Goal: Information Seeking & Learning: Learn about a topic

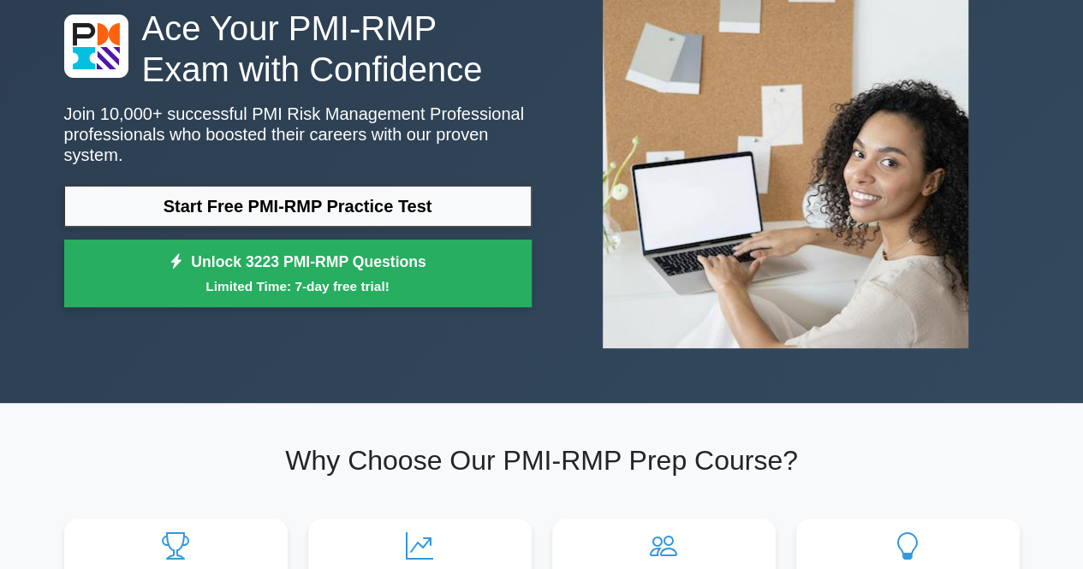
scroll to position [130, 0]
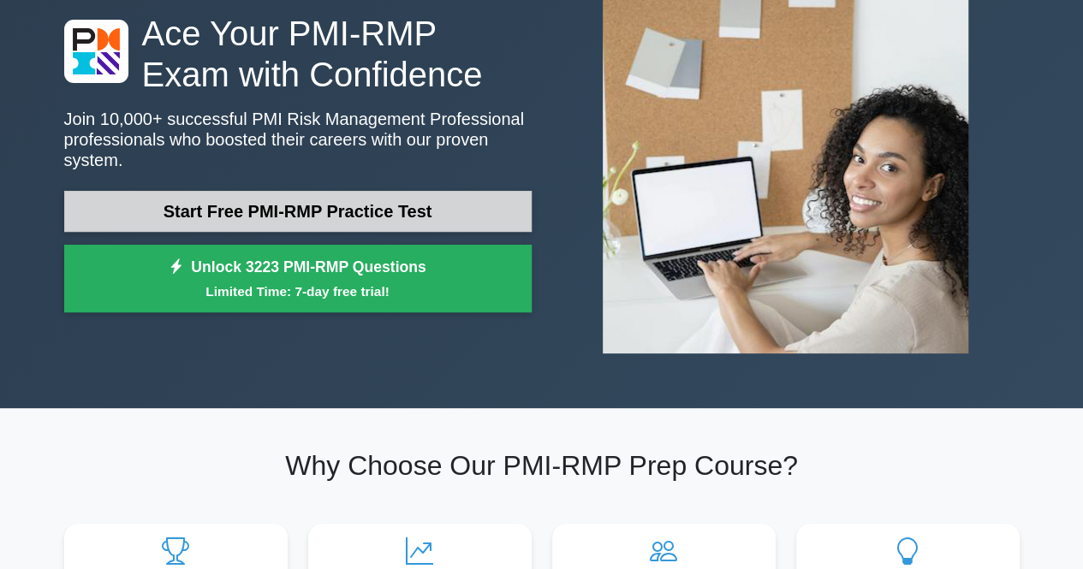
click at [389, 191] on link "Start Free PMI-RMP Practice Test" at bounding box center [298, 211] width 468 height 41
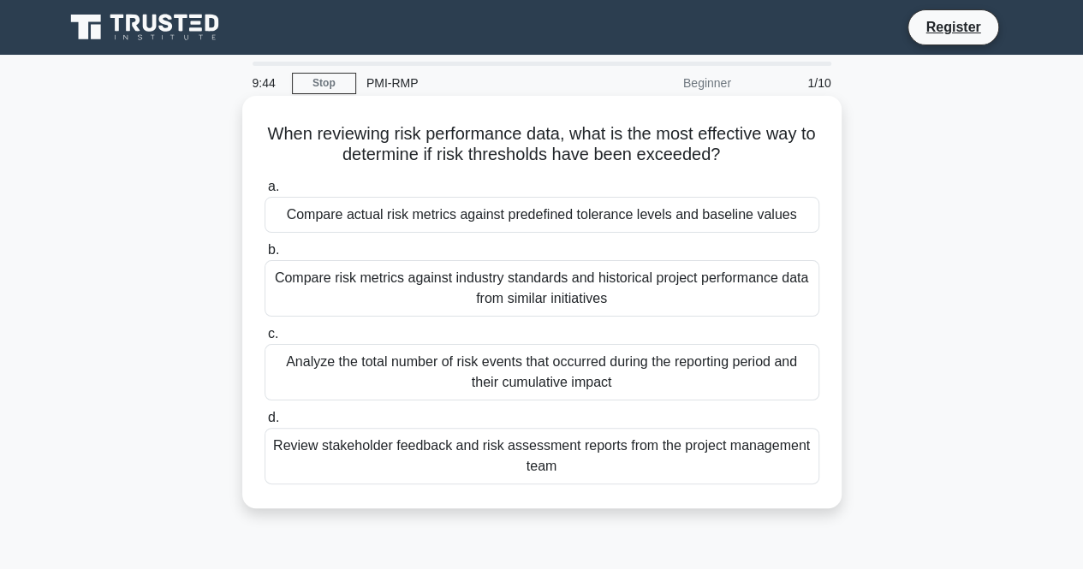
click at [485, 222] on div "Compare actual risk metrics against predefined tolerance levels and baseline va…" at bounding box center [542, 215] width 555 height 36
click at [265, 193] on input "a. Compare actual risk metrics against predefined tolerance levels and baseline…" at bounding box center [265, 187] width 0 height 11
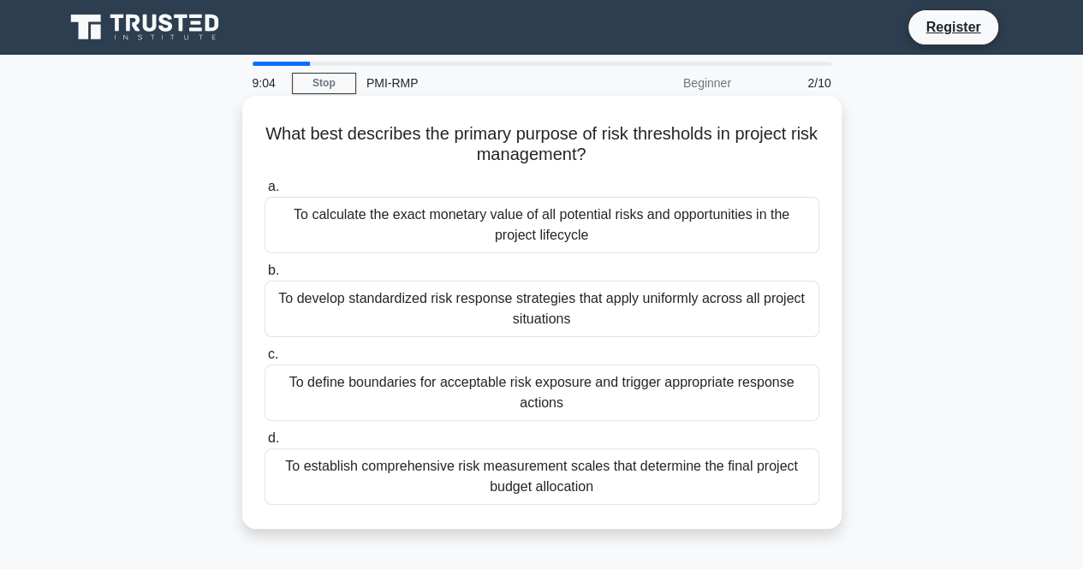
click at [450, 386] on div "To define boundaries for acceptable risk exposure and trigger appropriate respo…" at bounding box center [542, 393] width 555 height 57
click at [265, 360] on input "c. To define boundaries for acceptable risk exposure and trigger appropriate re…" at bounding box center [265, 354] width 0 height 11
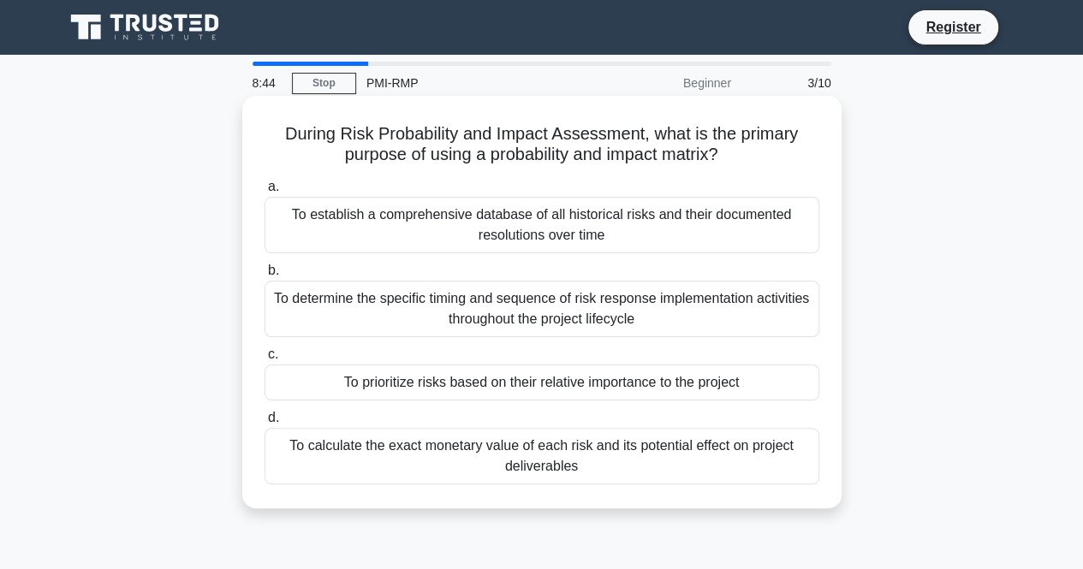
click at [438, 382] on div "To prioritize risks based on their relative importance to the project" at bounding box center [542, 383] width 555 height 36
click at [265, 360] on input "c. To prioritize risks based on their relative importance to the project" at bounding box center [265, 354] width 0 height 11
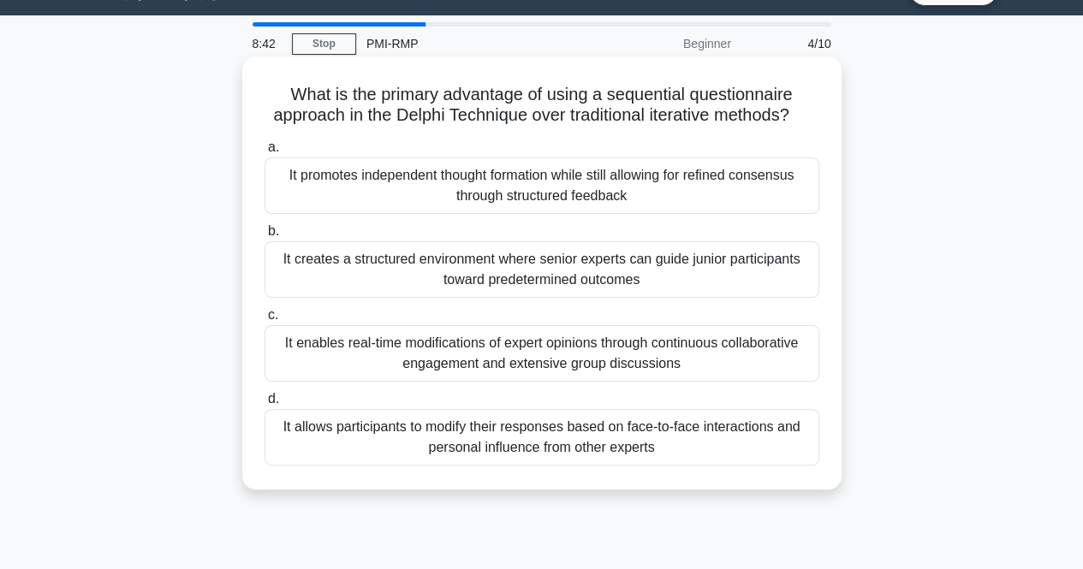
scroll to position [42, 0]
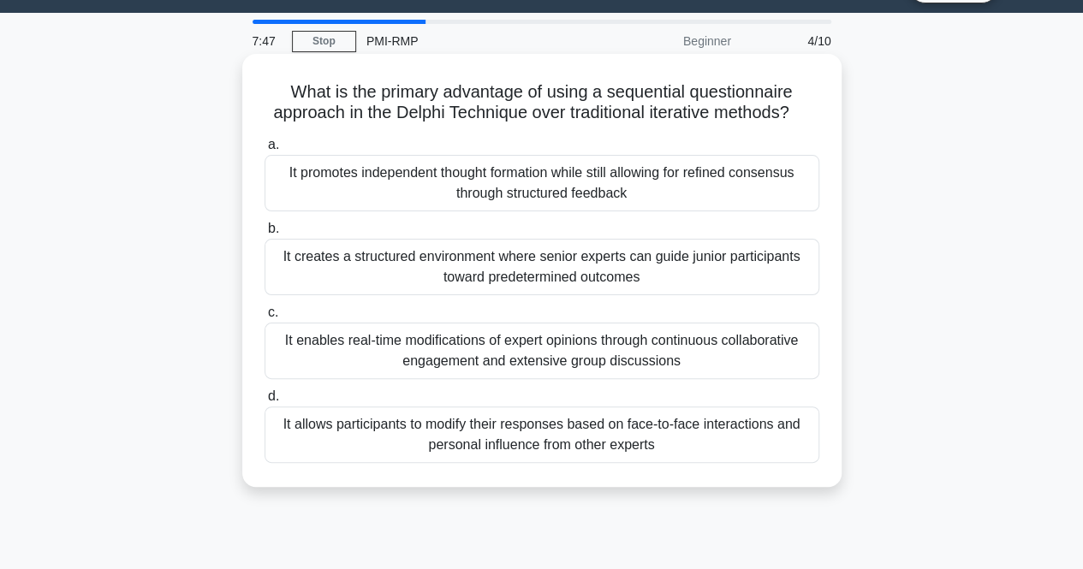
click at [440, 199] on div "It promotes independent thought formation while still allowing for refined cons…" at bounding box center [542, 183] width 555 height 57
click at [265, 151] on input "a. It promotes independent thought formation while still allowing for refined c…" at bounding box center [265, 145] width 0 height 11
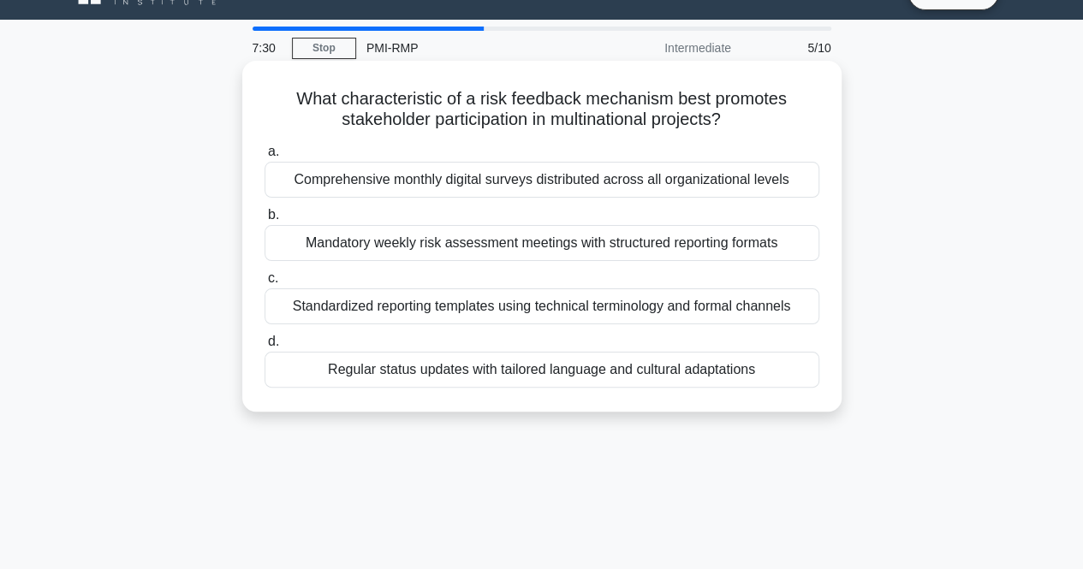
scroll to position [36, 0]
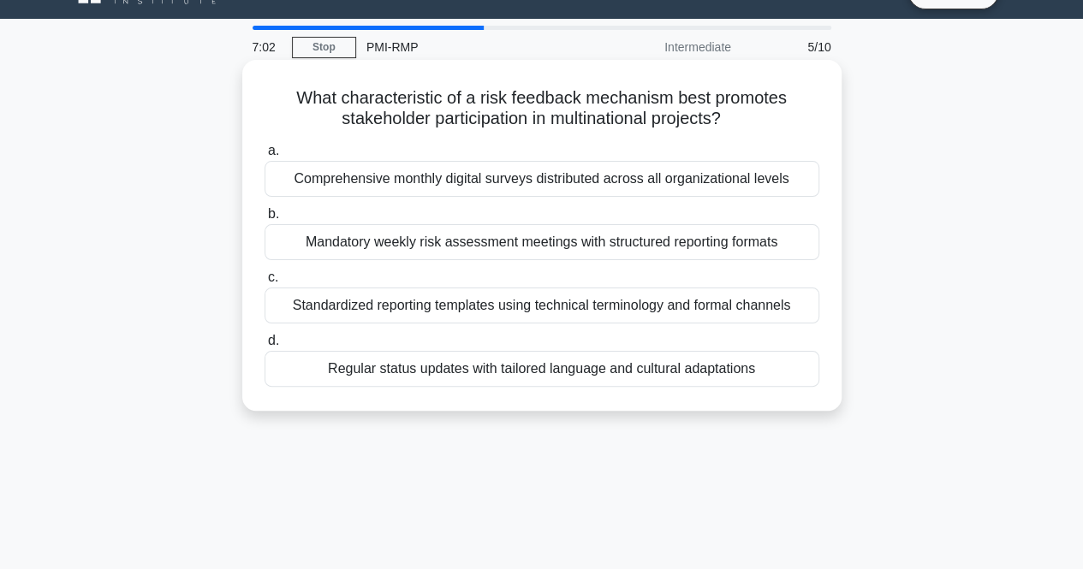
click at [415, 376] on div "Regular status updates with tailored language and cultural adaptations" at bounding box center [542, 369] width 555 height 36
click at [265, 347] on input "d. Regular status updates with tailored language and cultural adaptations" at bounding box center [265, 341] width 0 height 11
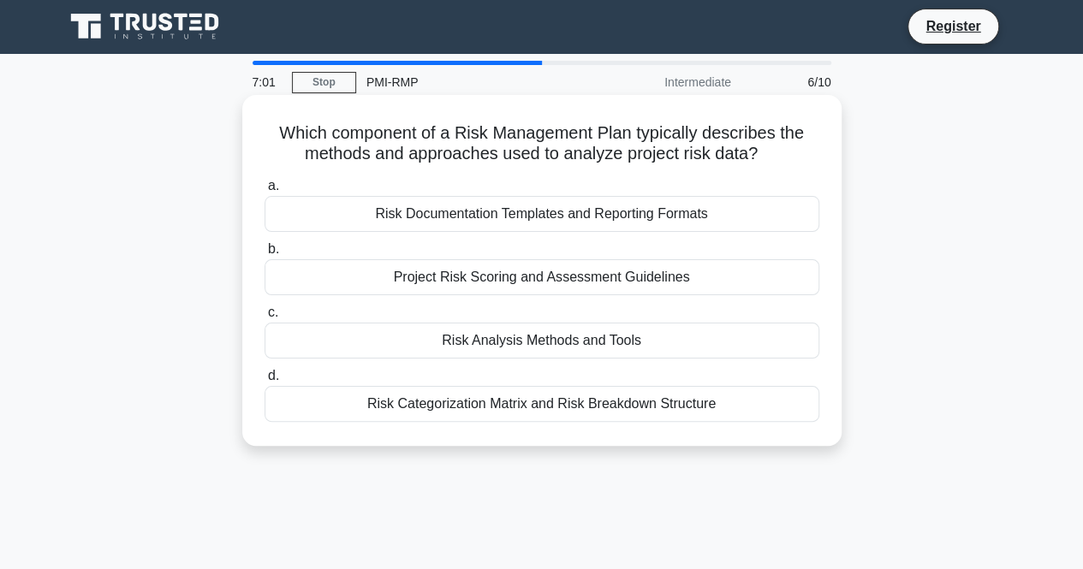
scroll to position [0, 0]
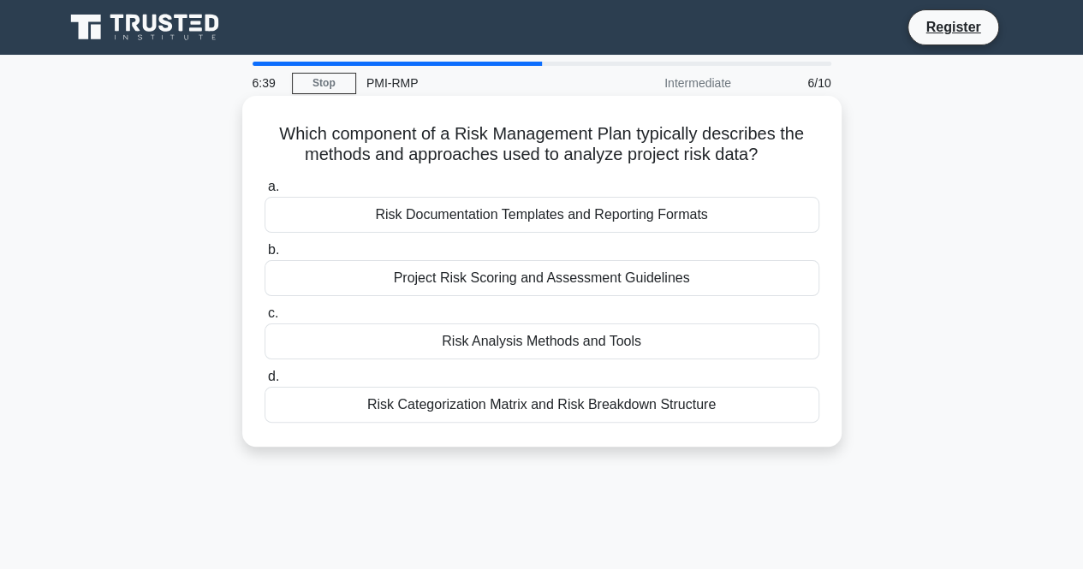
click at [492, 340] on div "Risk Analysis Methods and Tools" at bounding box center [542, 342] width 555 height 36
click at [265, 319] on input "c. Risk Analysis Methods and Tools" at bounding box center [265, 313] width 0 height 11
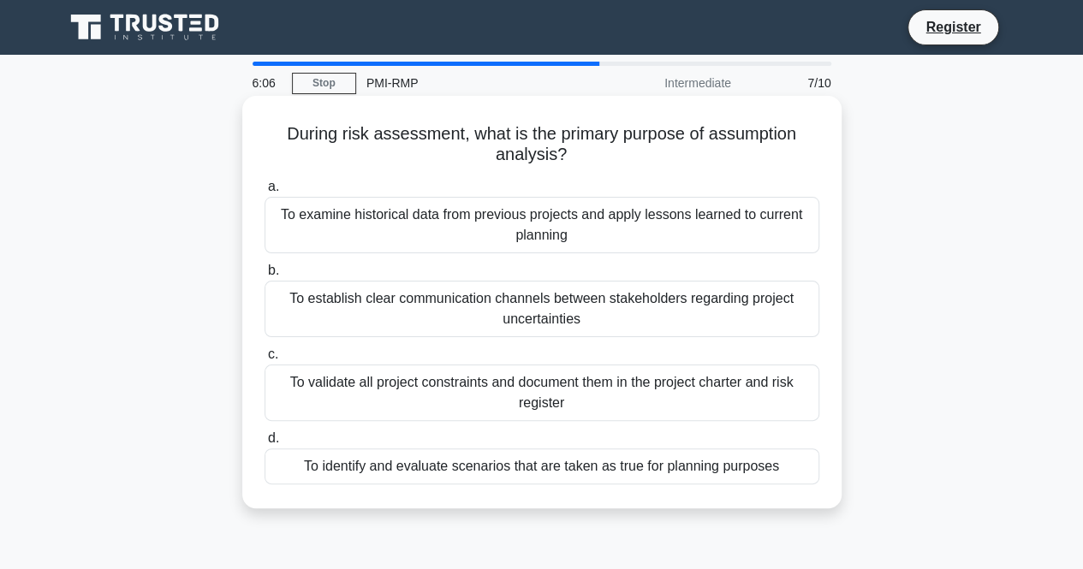
click at [469, 462] on div "To identify and evaluate scenarios that are taken as true for planning purposes" at bounding box center [542, 467] width 555 height 36
click at [265, 444] on input "d. To identify and evaluate scenarios that are taken as true for planning purpo…" at bounding box center [265, 438] width 0 height 11
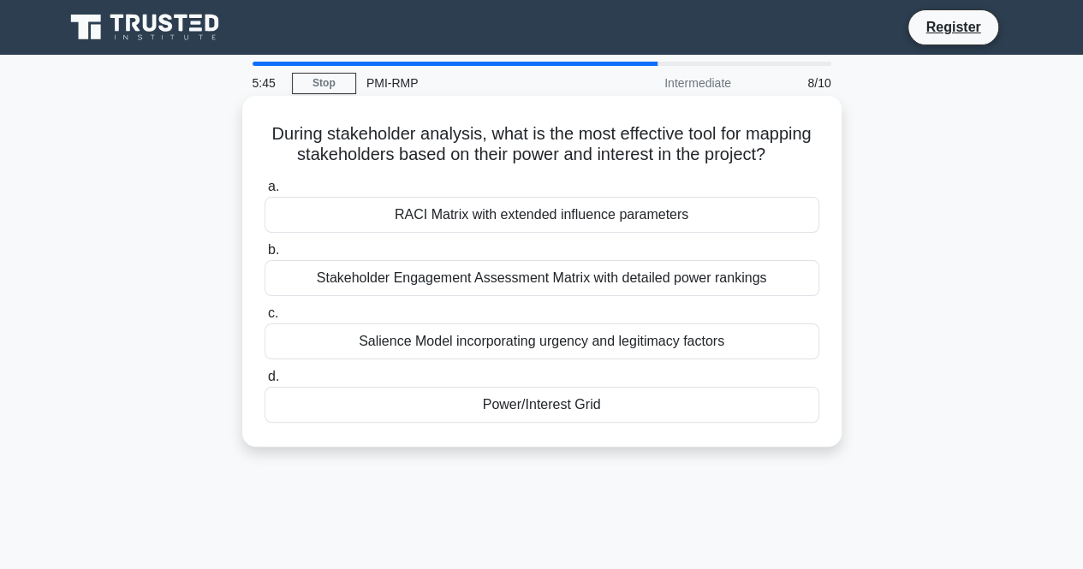
click at [397, 296] on div "Stakeholder Engagement Assessment Matrix with detailed power rankings" at bounding box center [542, 278] width 555 height 36
click at [265, 256] on input "b. Stakeholder Engagement Assessment Matrix with detailed power rankings" at bounding box center [265, 250] width 0 height 11
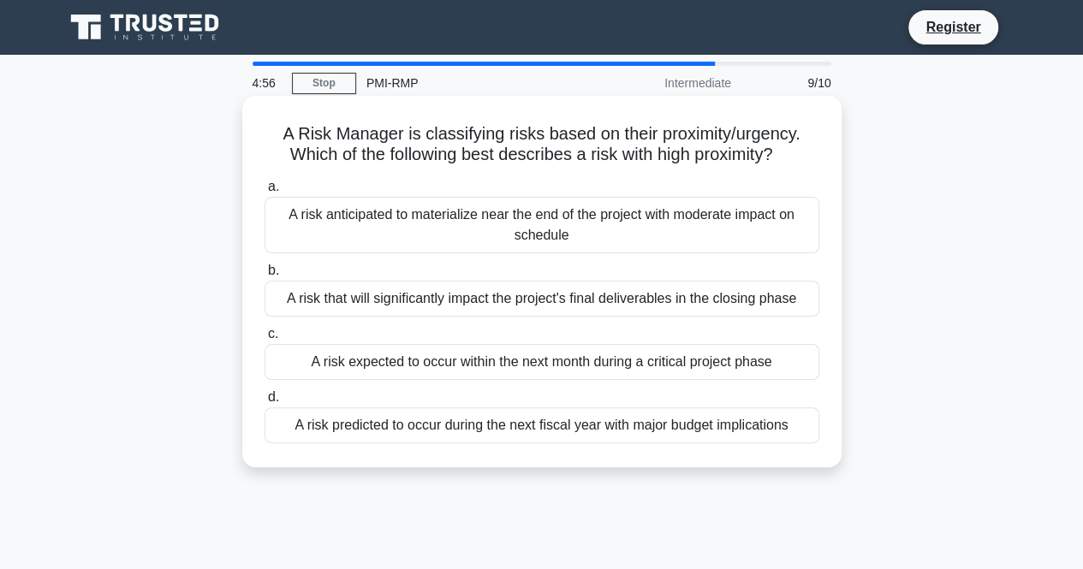
click at [485, 296] on div "A risk that will significantly impact the project's final deliverables in the c…" at bounding box center [542, 299] width 555 height 36
click at [265, 277] on input "b. A risk that will significantly impact the project's final deliverables in th…" at bounding box center [265, 270] width 0 height 11
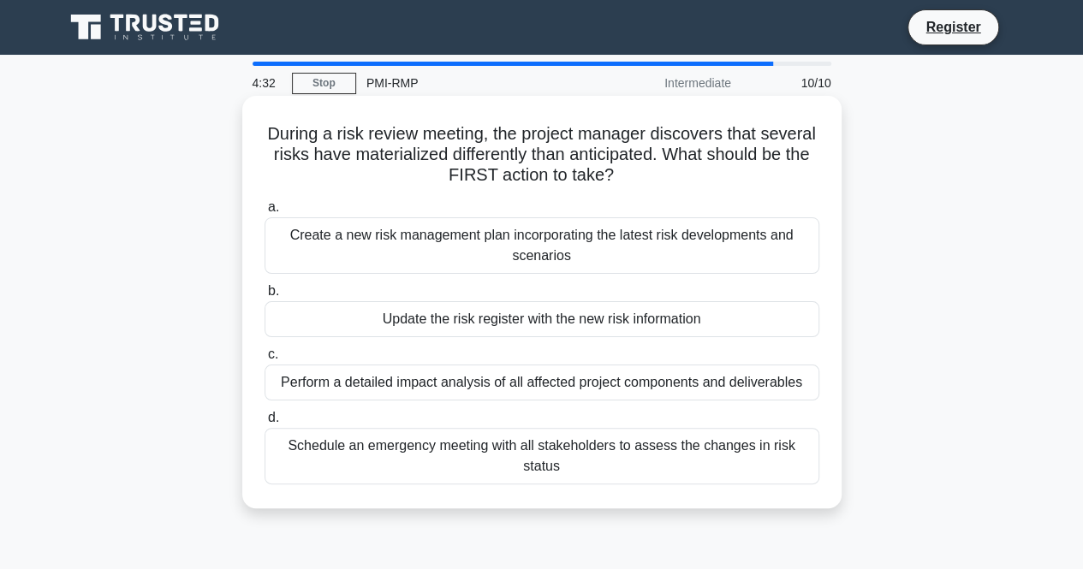
click at [480, 319] on div "Update the risk register with the new risk information" at bounding box center [542, 319] width 555 height 36
click at [265, 297] on input "b. Update the risk register with the new risk information" at bounding box center [265, 291] width 0 height 11
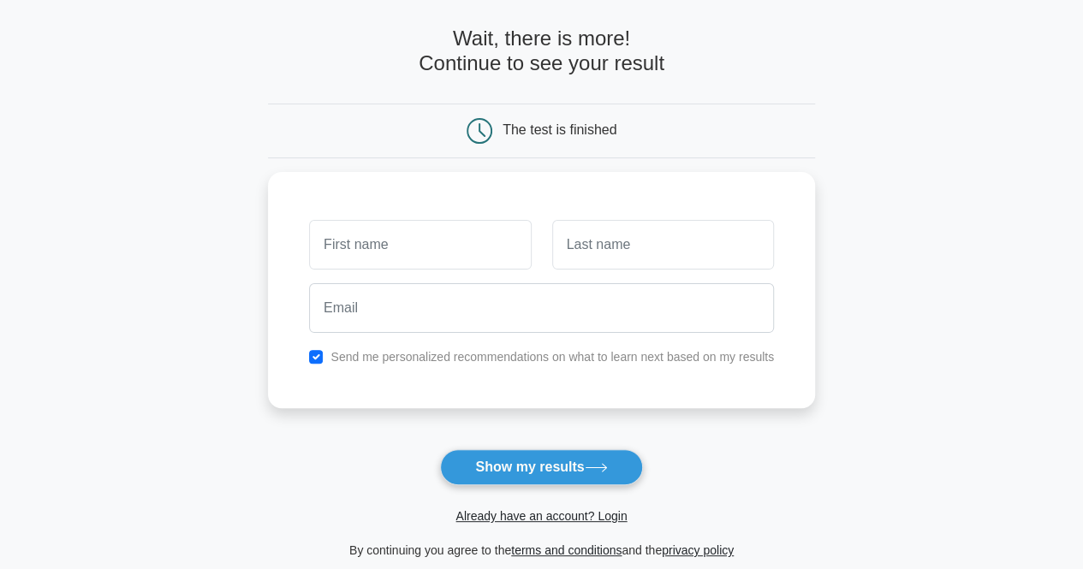
scroll to position [69, 0]
click at [547, 473] on button "Show my results" at bounding box center [541, 468] width 202 height 36
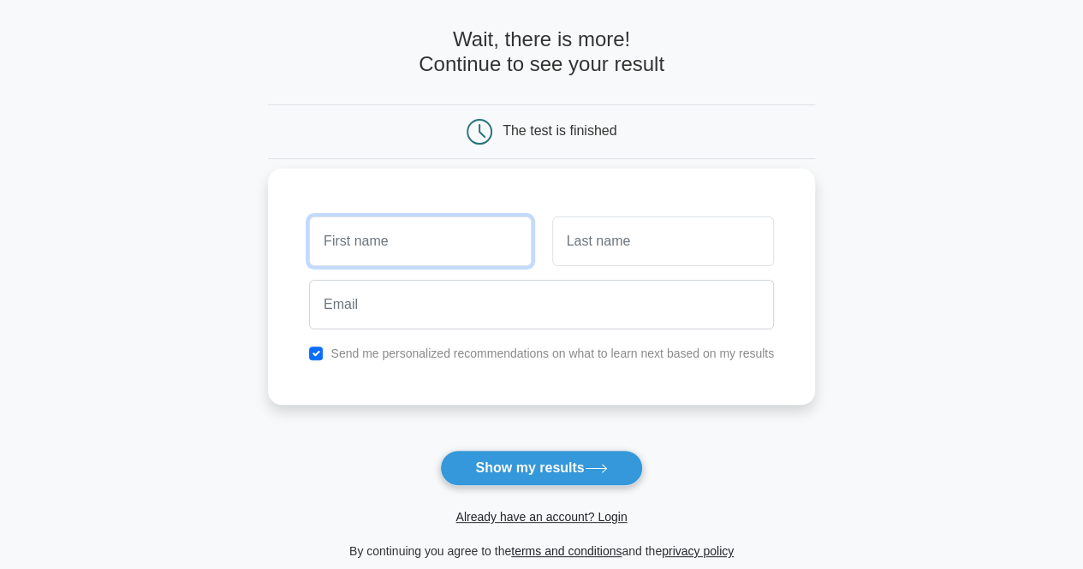
click at [461, 251] on input "text" at bounding box center [420, 242] width 222 height 50
type input "sss"
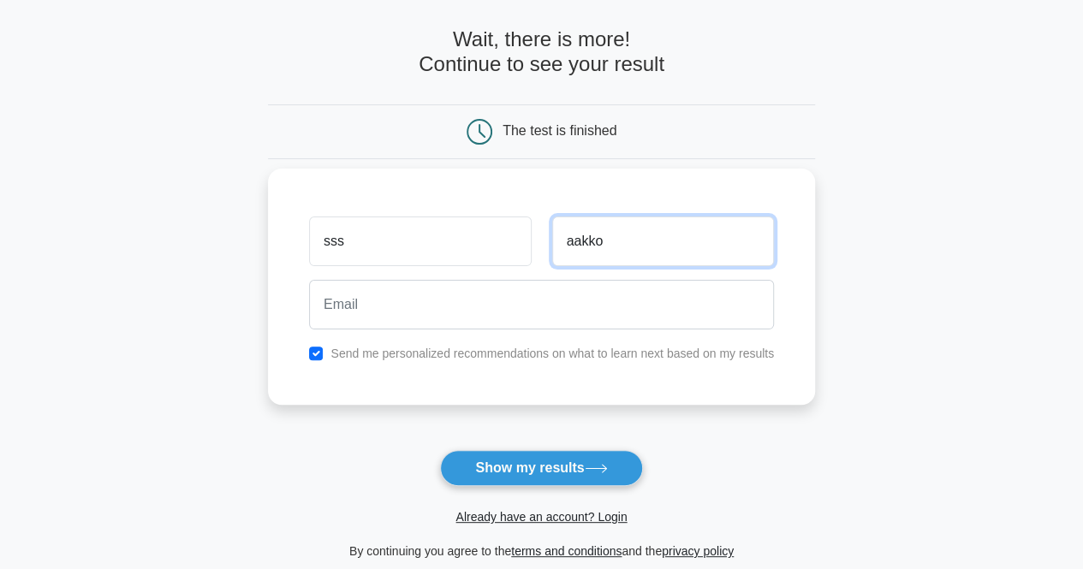
type input "aakko"
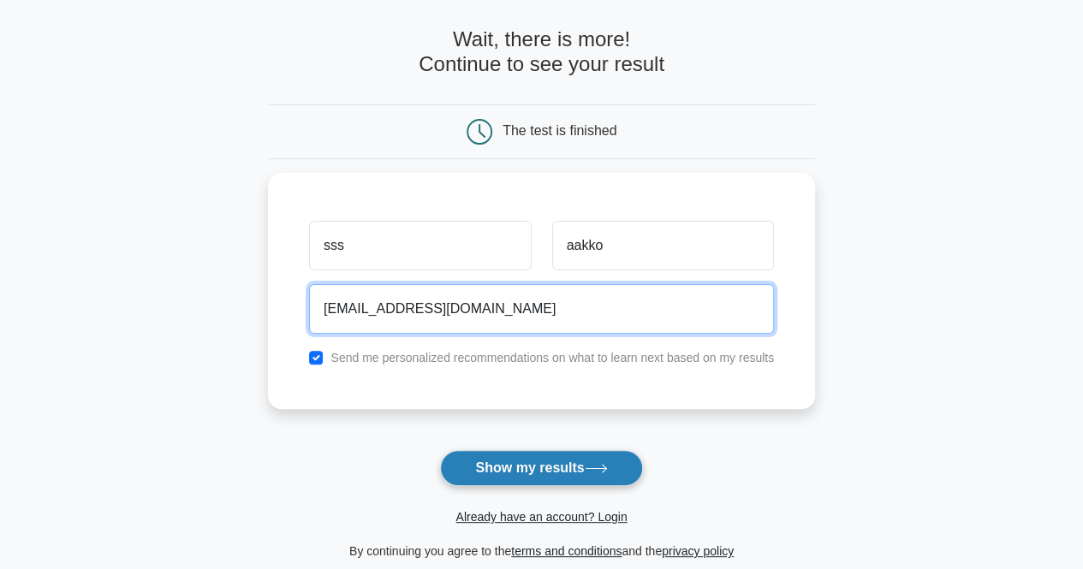
type input "realmadridsultan@hotmail.com"
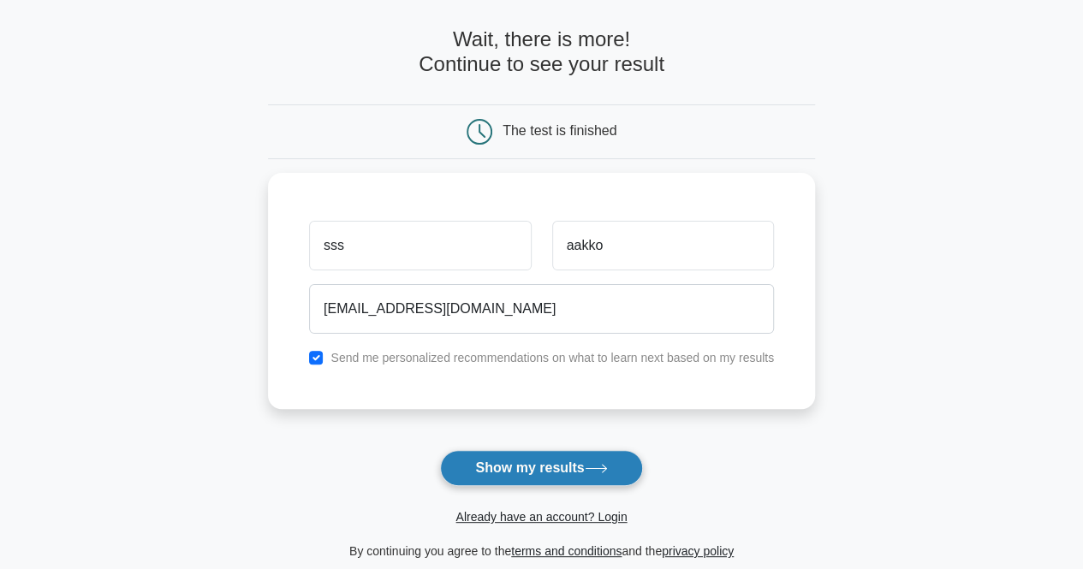
click at [529, 468] on button "Show my results" at bounding box center [541, 468] width 202 height 36
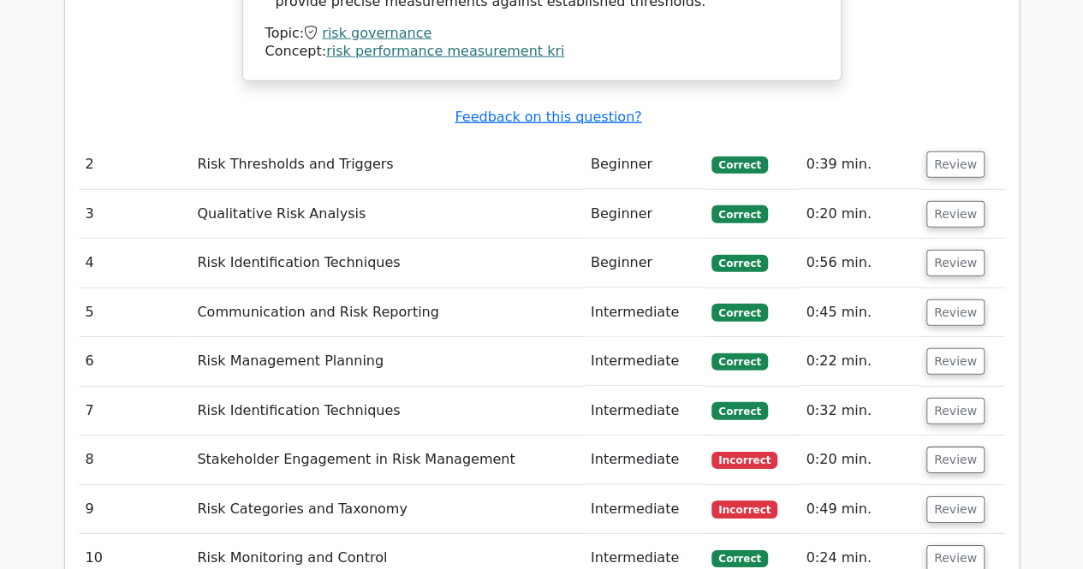
scroll to position [2201, 0]
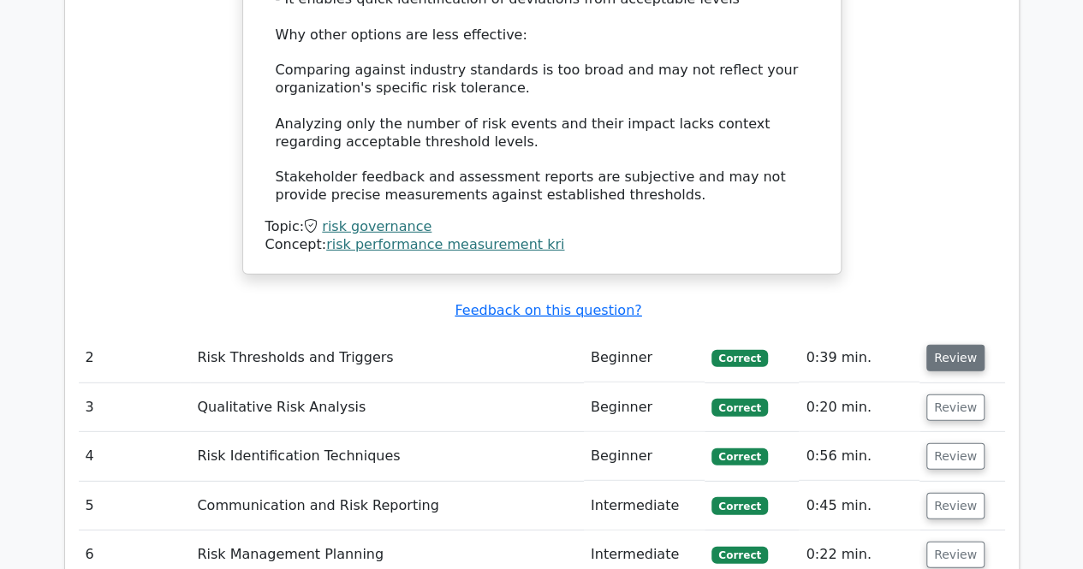
click at [949, 345] on button "Review" at bounding box center [955, 358] width 58 height 27
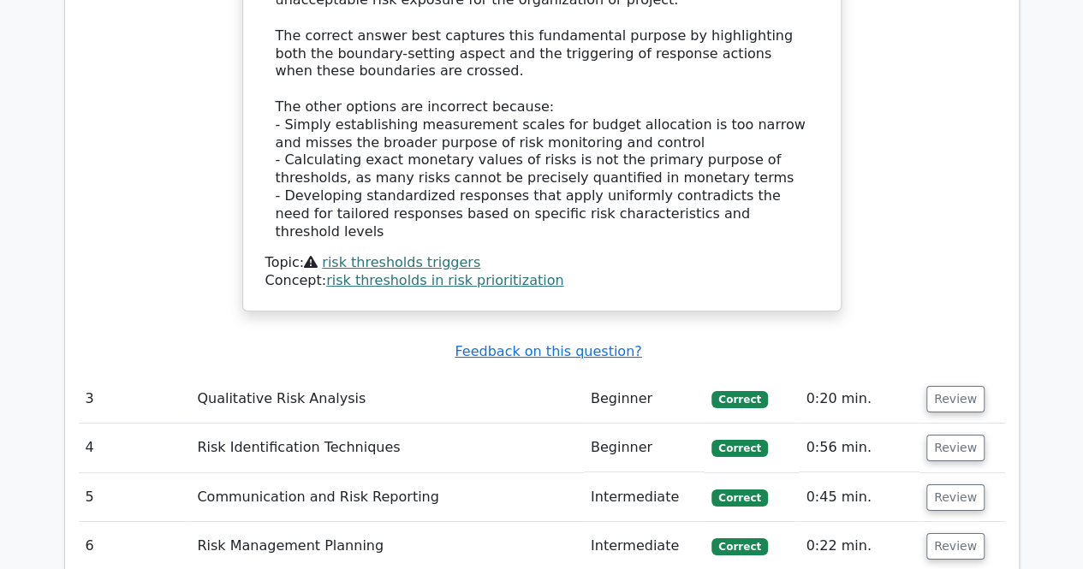
scroll to position [3170, 0]
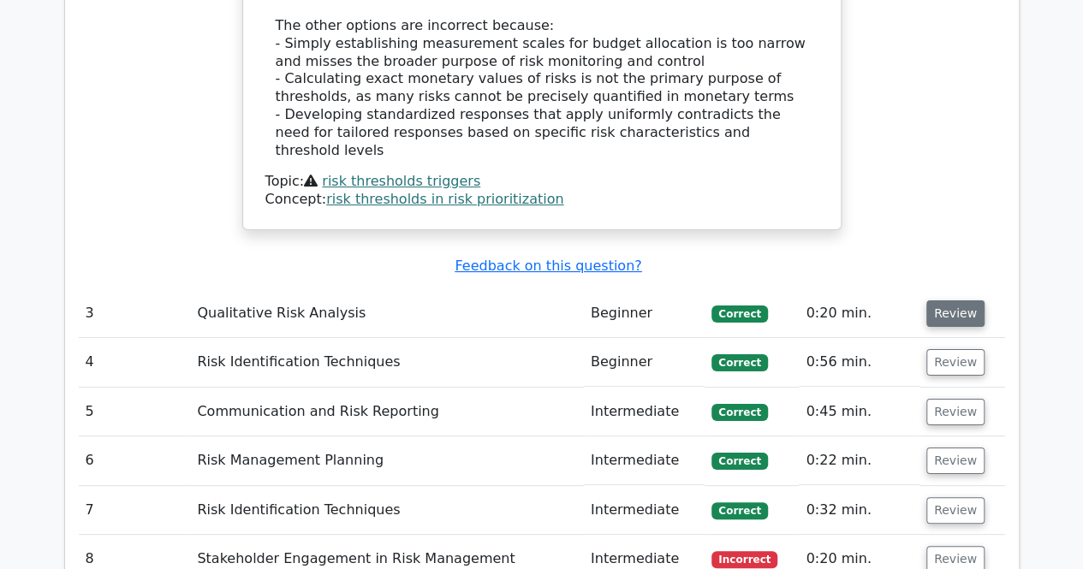
click at [956, 301] on button "Review" at bounding box center [955, 314] width 58 height 27
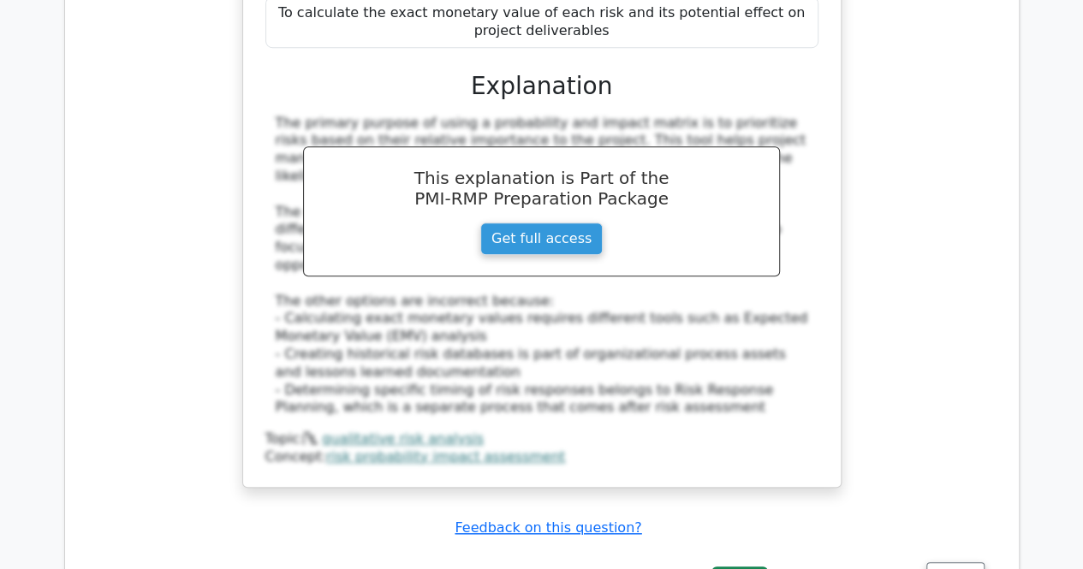
scroll to position [4118, 0]
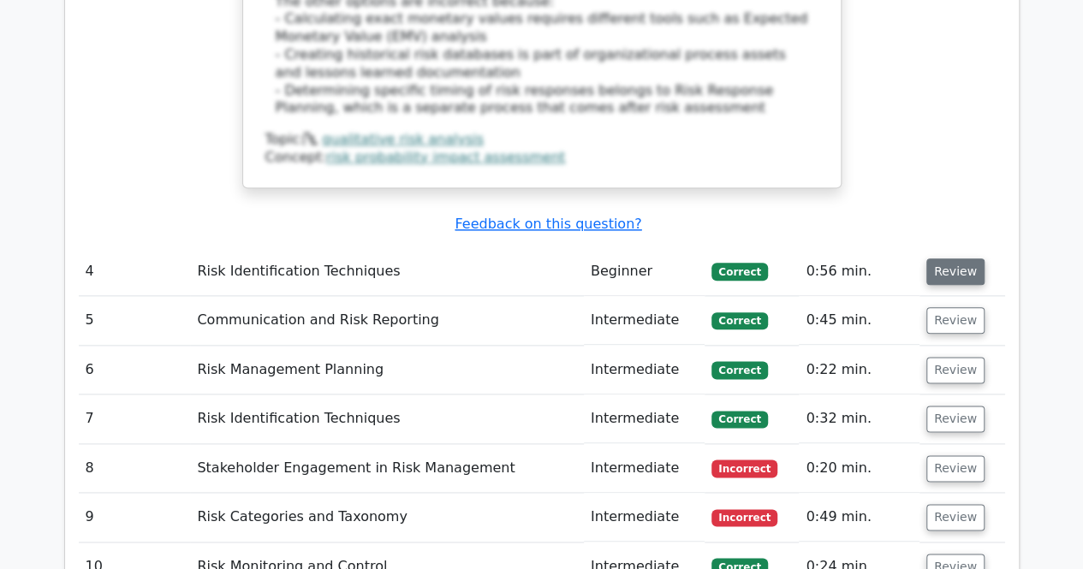
click at [945, 259] on button "Review" at bounding box center [955, 272] width 58 height 27
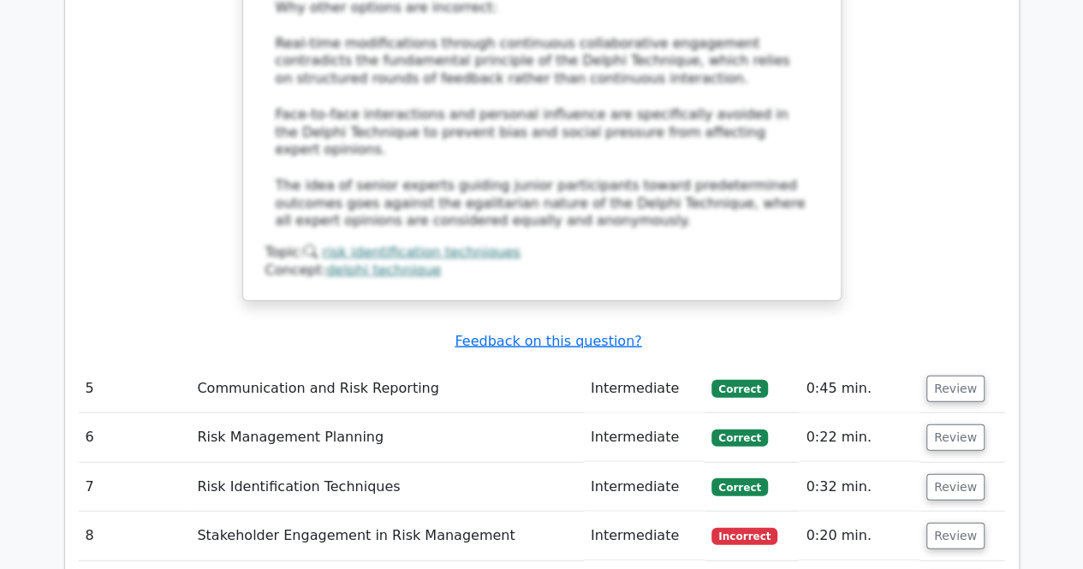
scroll to position [5068, 0]
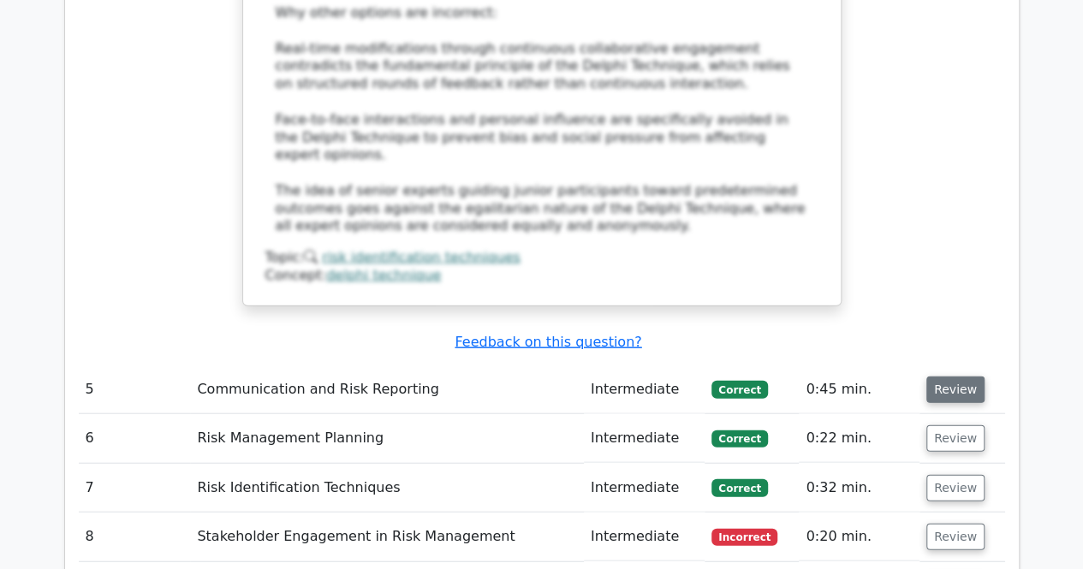
click at [961, 377] on button "Review" at bounding box center [955, 390] width 58 height 27
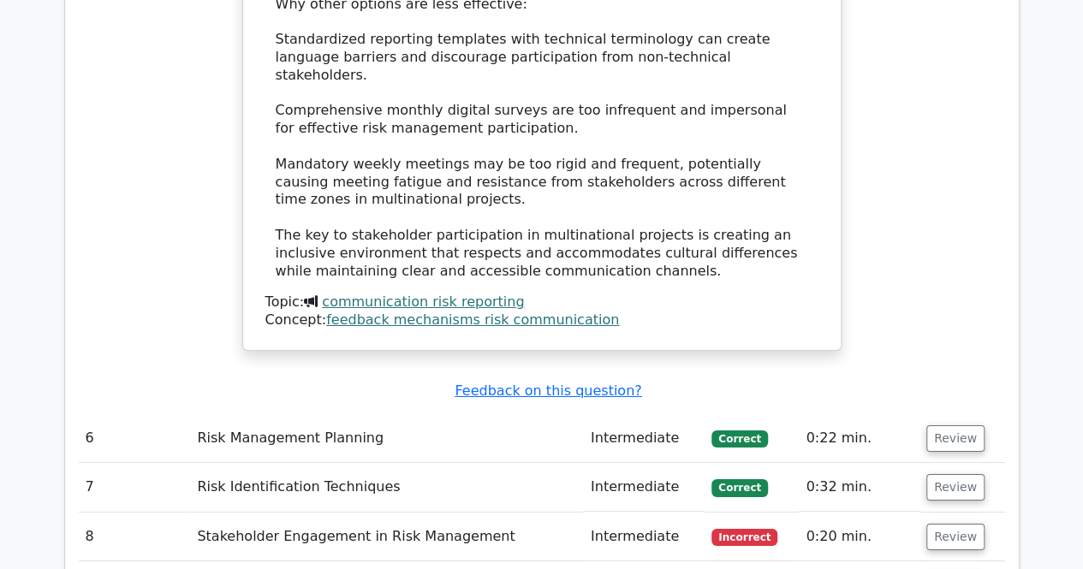
scroll to position [6067, 0]
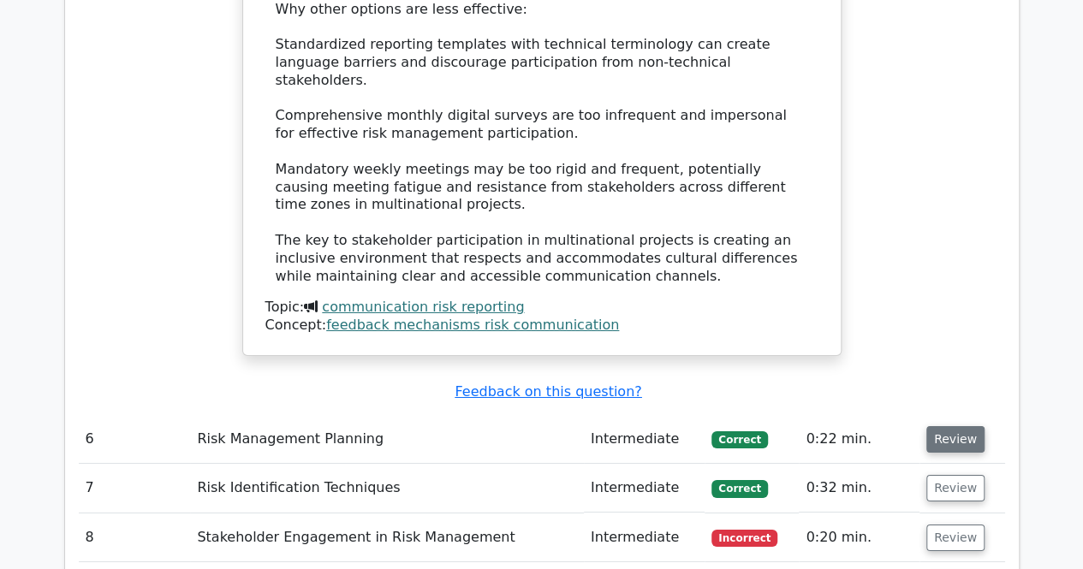
click at [952, 426] on button "Review" at bounding box center [955, 439] width 58 height 27
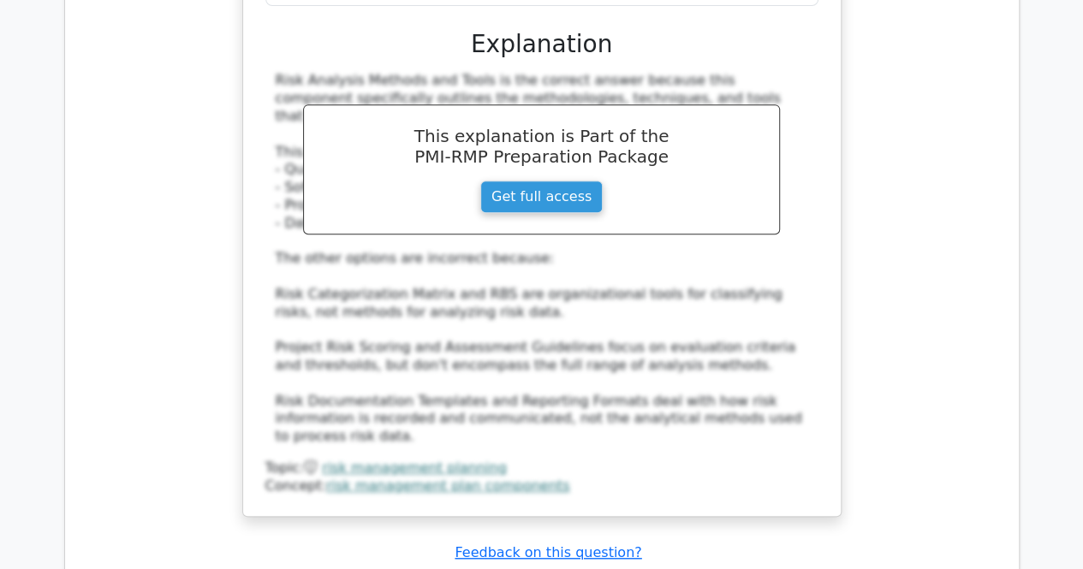
scroll to position [6853, 0]
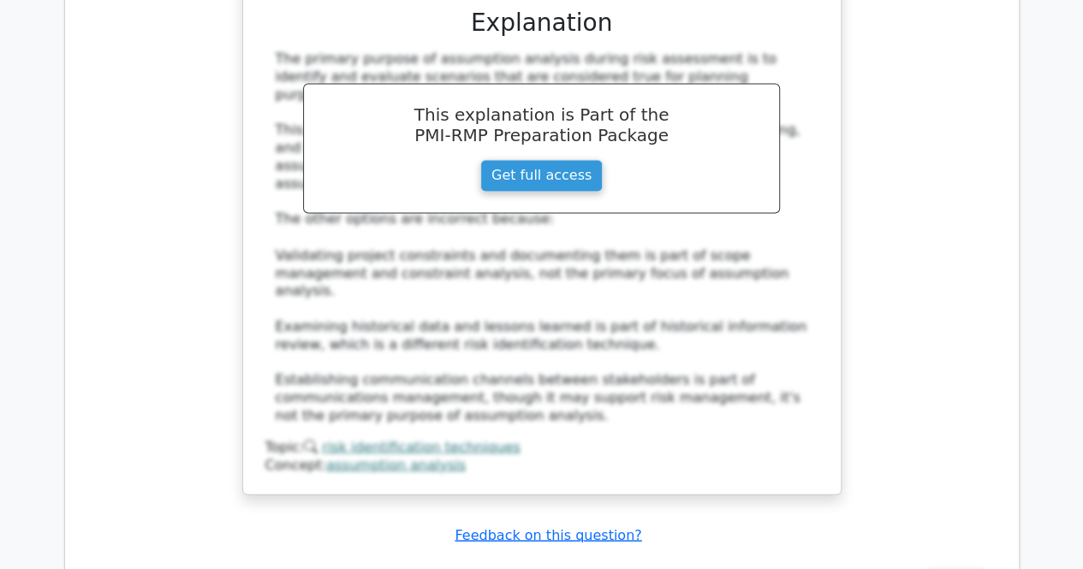
scroll to position [7860, 0]
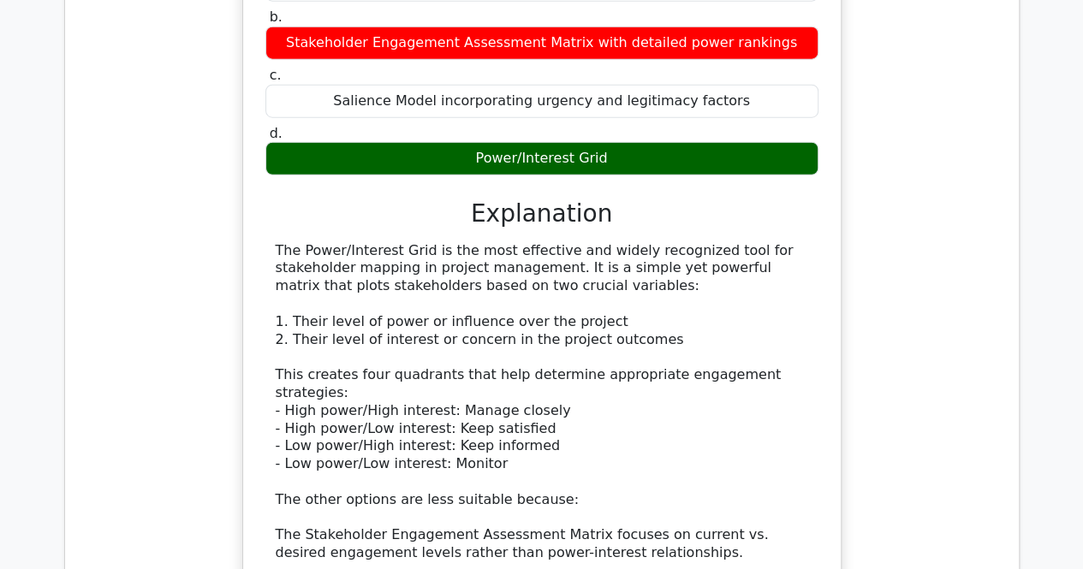
scroll to position [8614, 0]
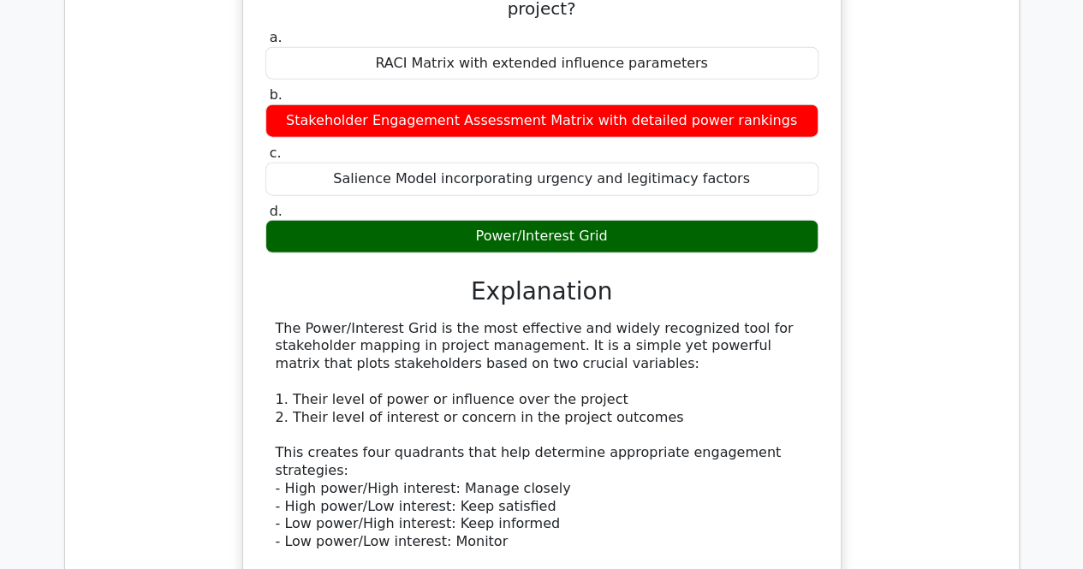
scroll to position [8531, 0]
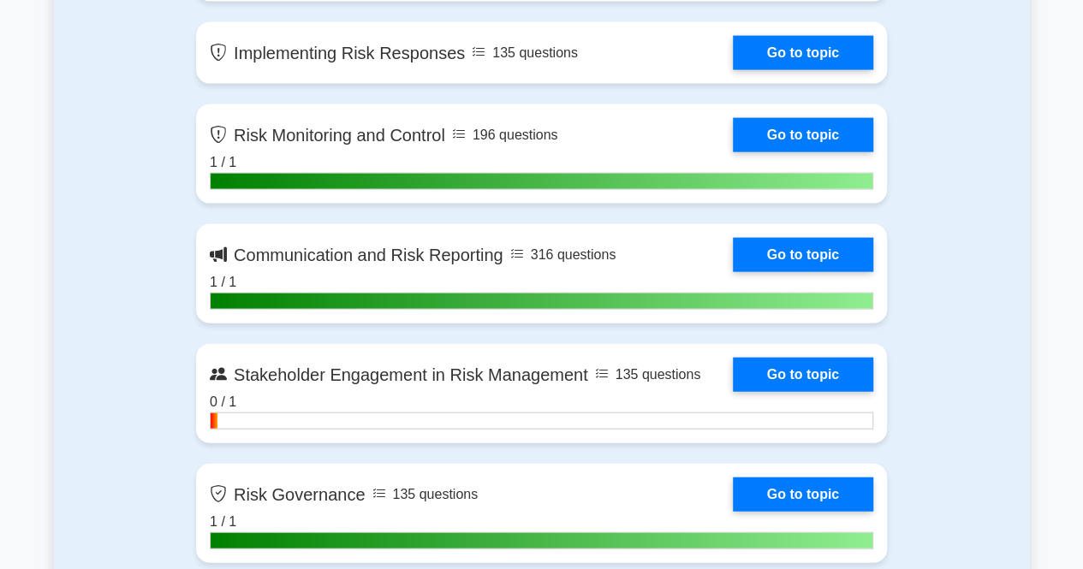
scroll to position [1801, 0]
